Goal: Information Seeking & Learning: Learn about a topic

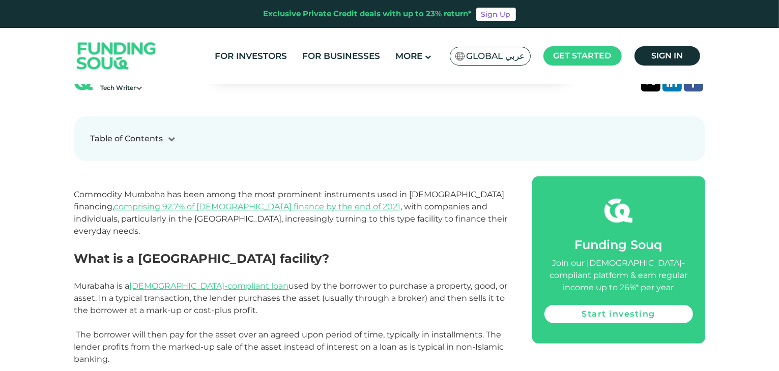
scroll to position [356, 0]
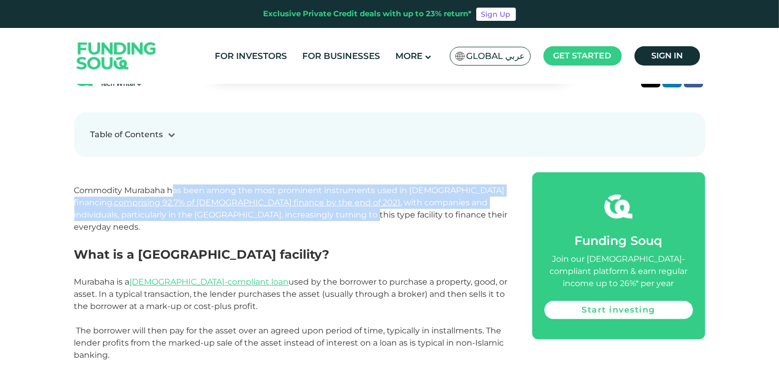
drag, startPoint x: 173, startPoint y: 190, endPoint x: 242, endPoint y: 218, distance: 74.6
click at [242, 218] on p "Commodity Murabaha has been among the most prominent instruments used in [DEMOG…" at bounding box center [291, 209] width 435 height 49
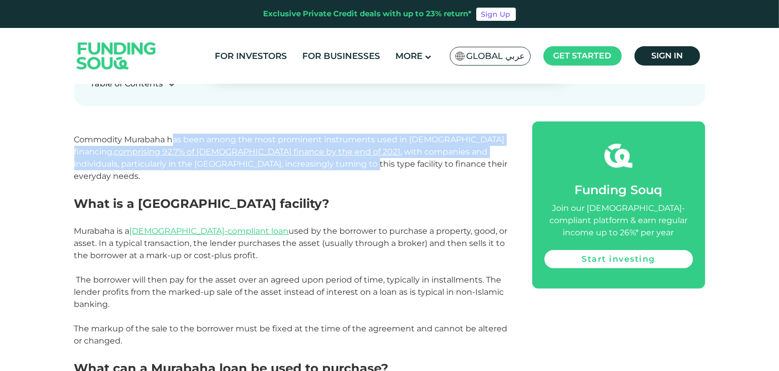
scroll to position [458, 0]
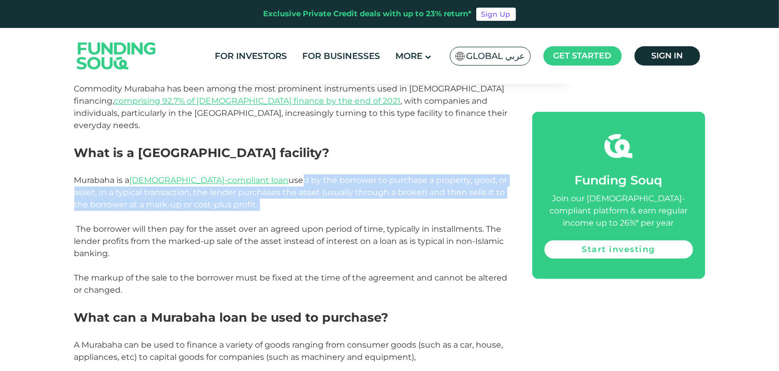
drag, startPoint x: 246, startPoint y: 167, endPoint x: 368, endPoint y: 189, distance: 123.5
click at [368, 189] on p "Murabaha is a [DEMOGRAPHIC_DATA]-compliant loan used by the borrower to purchas…" at bounding box center [291, 192] width 435 height 37
click at [362, 193] on p "Murabaha is a [DEMOGRAPHIC_DATA]-compliant loan used by the borrower to purchas…" at bounding box center [291, 192] width 435 height 37
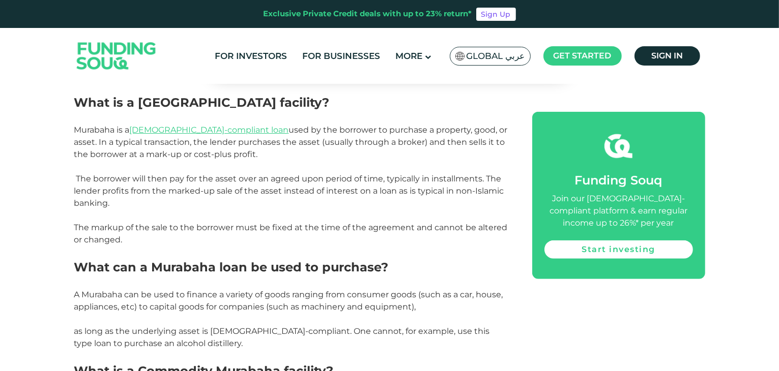
scroll to position [509, 0]
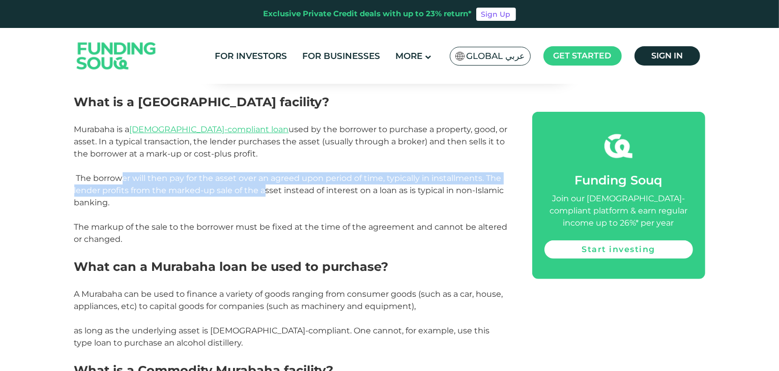
drag, startPoint x: 124, startPoint y: 164, endPoint x: 267, endPoint y: 182, distance: 144.0
click at [267, 182] on p "The borrower will then pay for the asset over an agreed upon period of time, ty…" at bounding box center [291, 190] width 435 height 37
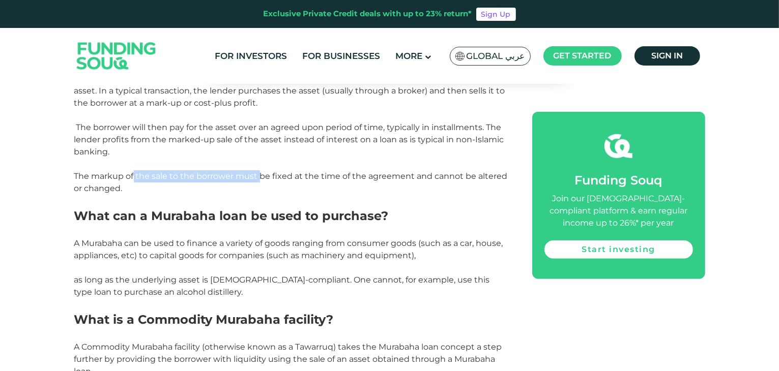
drag, startPoint x: 147, startPoint y: 162, endPoint x: 258, endPoint y: 165, distance: 111.4
click at [258, 170] on p "The markup of the sale to the borrower must be fixed at the time of the agreeme…" at bounding box center [291, 182] width 435 height 24
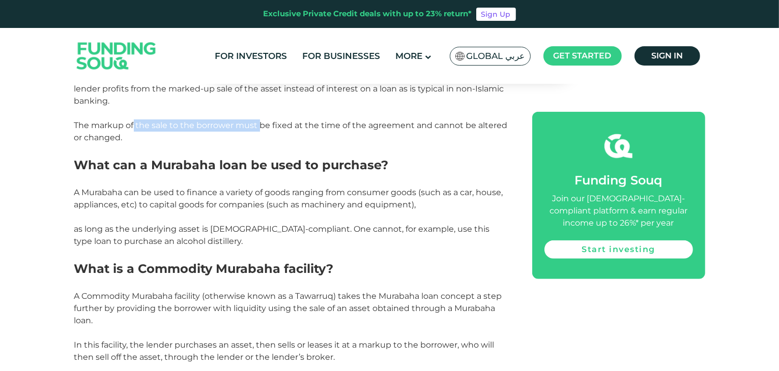
scroll to position [661, 0]
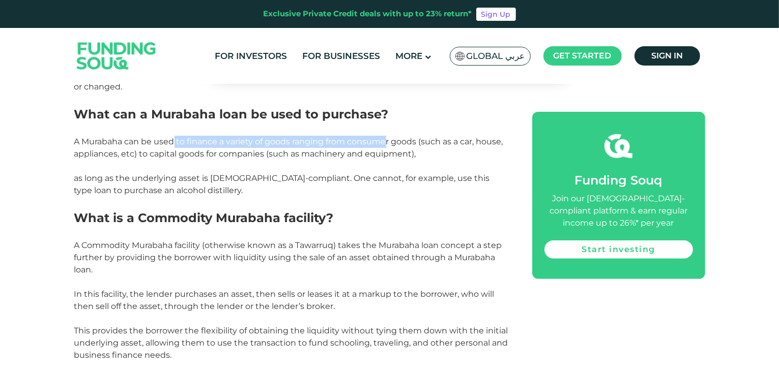
drag, startPoint x: 174, startPoint y: 127, endPoint x: 389, endPoint y: 131, distance: 214.7
click at [389, 136] on p "A Murabaha can be used to finance a variety of goods ranging from consumer good…" at bounding box center [291, 148] width 435 height 24
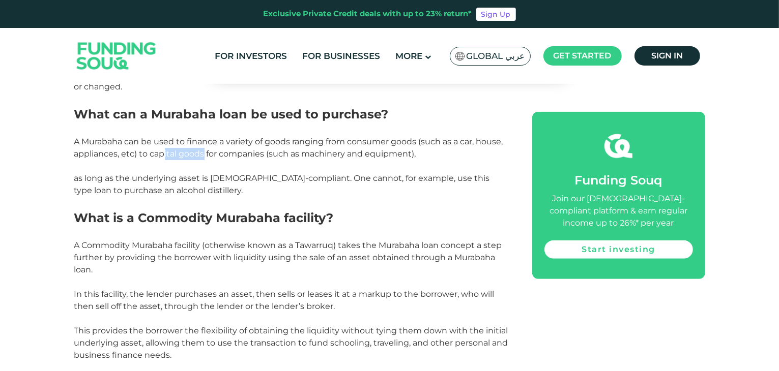
drag, startPoint x: 163, startPoint y: 143, endPoint x: 205, endPoint y: 146, distance: 42.4
click at [205, 146] on p "A Murabaha can be used to finance a variety of goods ranging from consumer good…" at bounding box center [291, 148] width 435 height 24
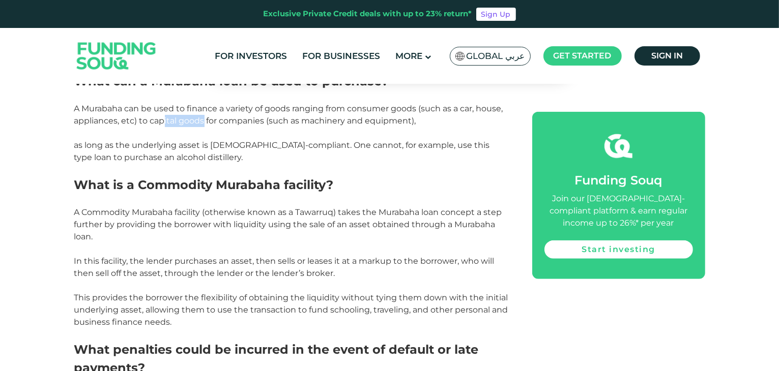
scroll to position [712, 0]
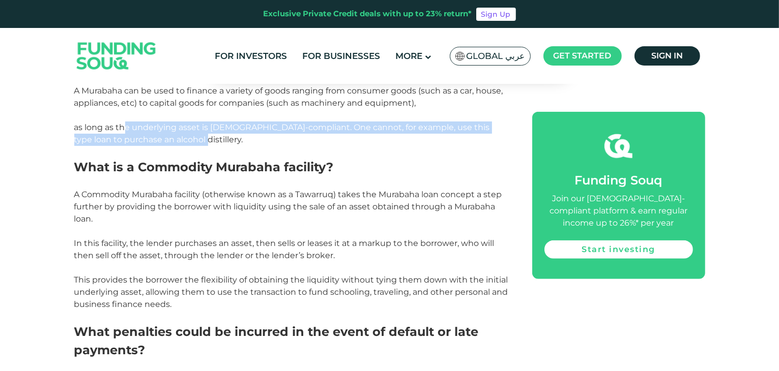
drag, startPoint x: 124, startPoint y: 110, endPoint x: 234, endPoint y: 124, distance: 111.2
click at [234, 124] on p "as long as the underlying asset is [DEMOGRAPHIC_DATA]-compliant. One cannot, fo…" at bounding box center [291, 134] width 435 height 24
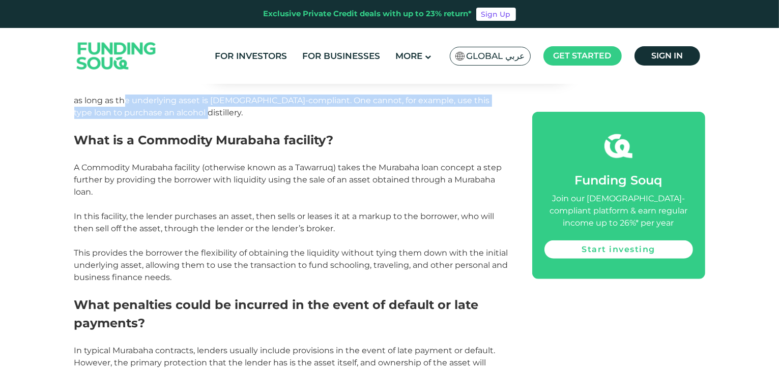
scroll to position [763, 0]
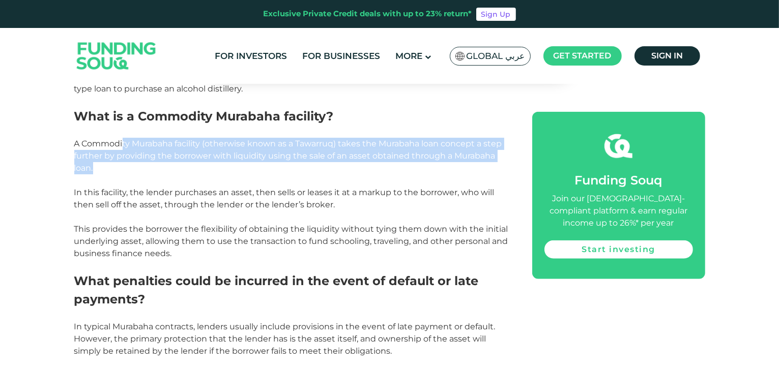
drag, startPoint x: 123, startPoint y: 133, endPoint x: 139, endPoint y: 155, distance: 27.4
click at [139, 155] on p "A Commodity Murabaha facility (otherwise known as a Tawarruq) takes the Murabah…" at bounding box center [291, 156] width 435 height 37
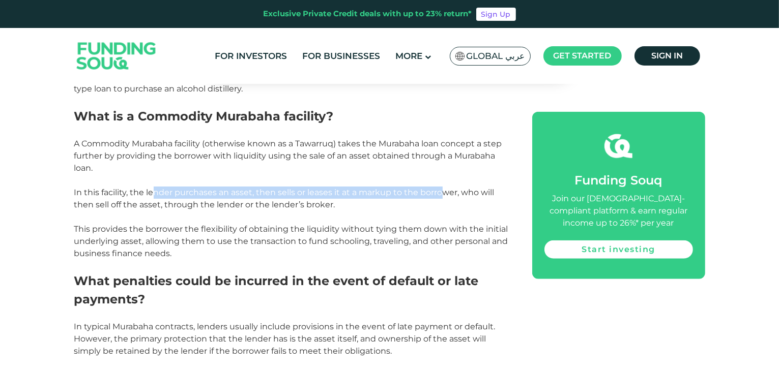
drag, startPoint x: 151, startPoint y: 184, endPoint x: 437, endPoint y: 181, distance: 286.9
click at [437, 187] on p "In this facility, the lender purchases an asset, then sells or leases it at a m…" at bounding box center [291, 199] width 435 height 24
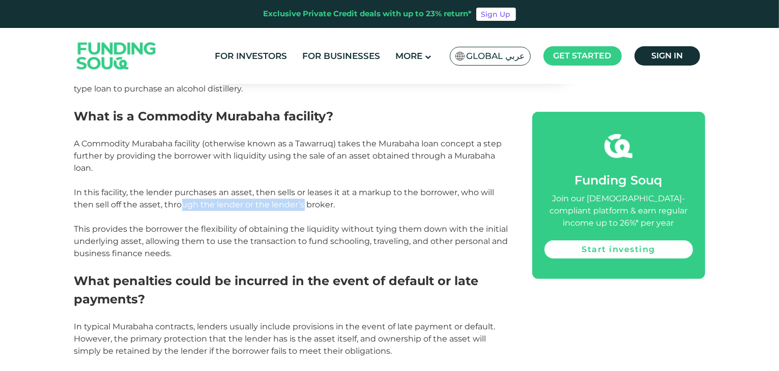
drag, startPoint x: 177, startPoint y: 191, endPoint x: 301, endPoint y: 195, distance: 123.7
click at [301, 195] on p "In this facility, the lender purchases an asset, then sells or leases it at a m…" at bounding box center [291, 199] width 435 height 24
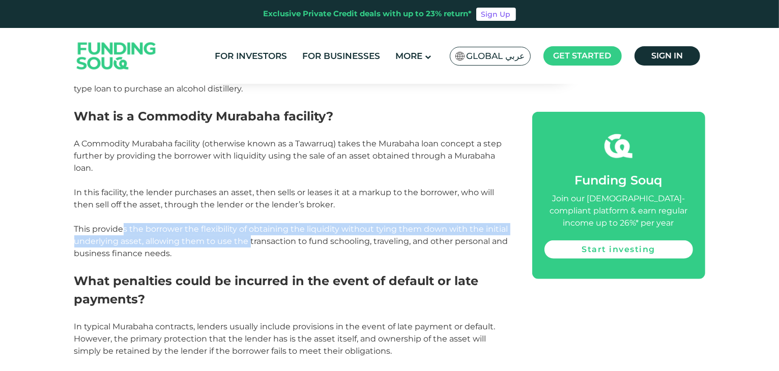
drag, startPoint x: 122, startPoint y: 215, endPoint x: 251, endPoint y: 227, distance: 129.3
click at [251, 227] on p "This provides the borrower the flexibility of obtaining the liquidity without t…" at bounding box center [291, 241] width 435 height 37
